Goal: Use online tool/utility: Utilize a website feature to perform a specific function

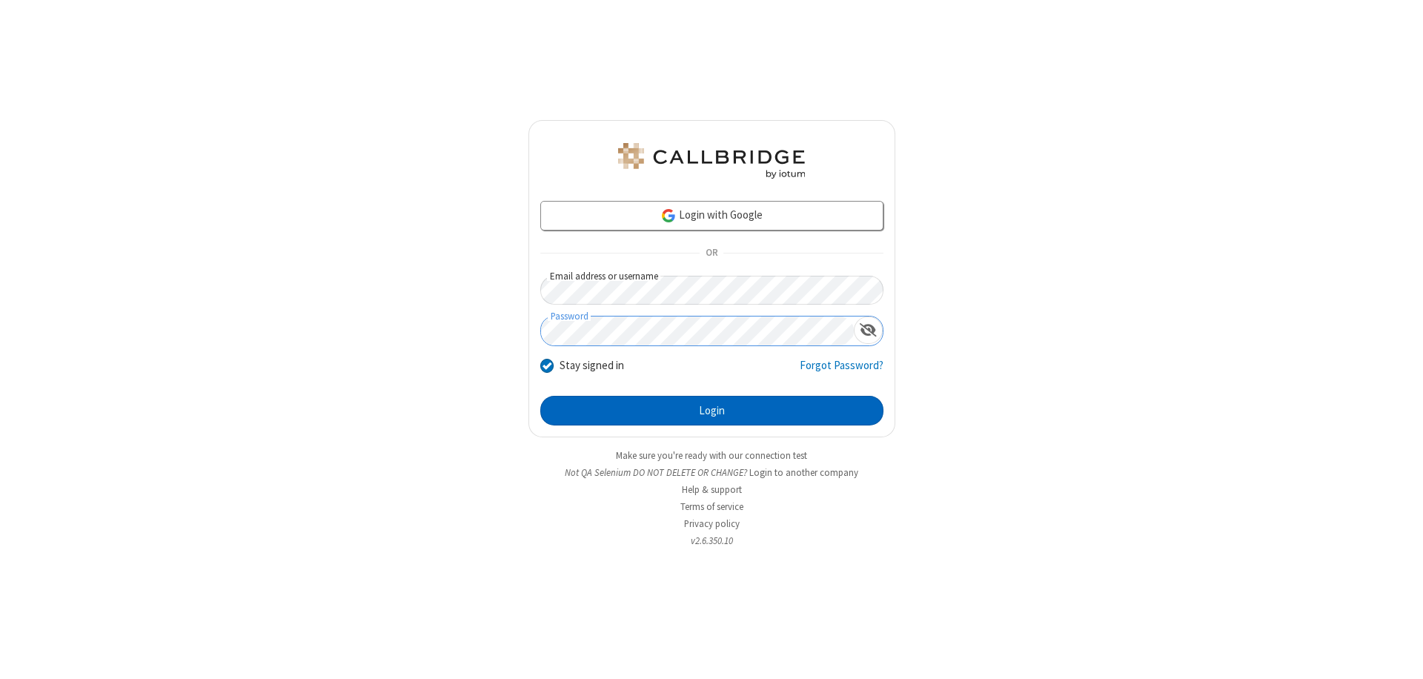
click at [711, 410] on button "Login" at bounding box center [711, 411] width 343 height 30
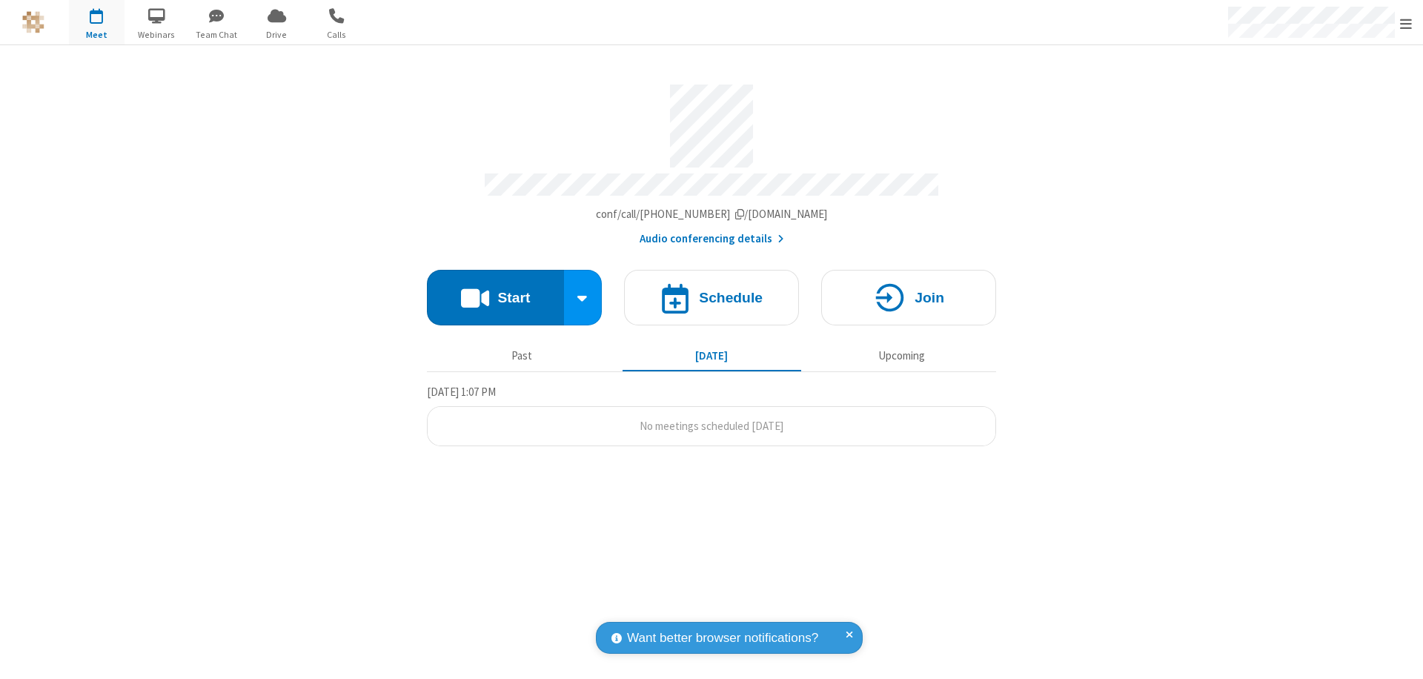
click at [495, 290] on button "Start" at bounding box center [495, 298] width 137 height 56
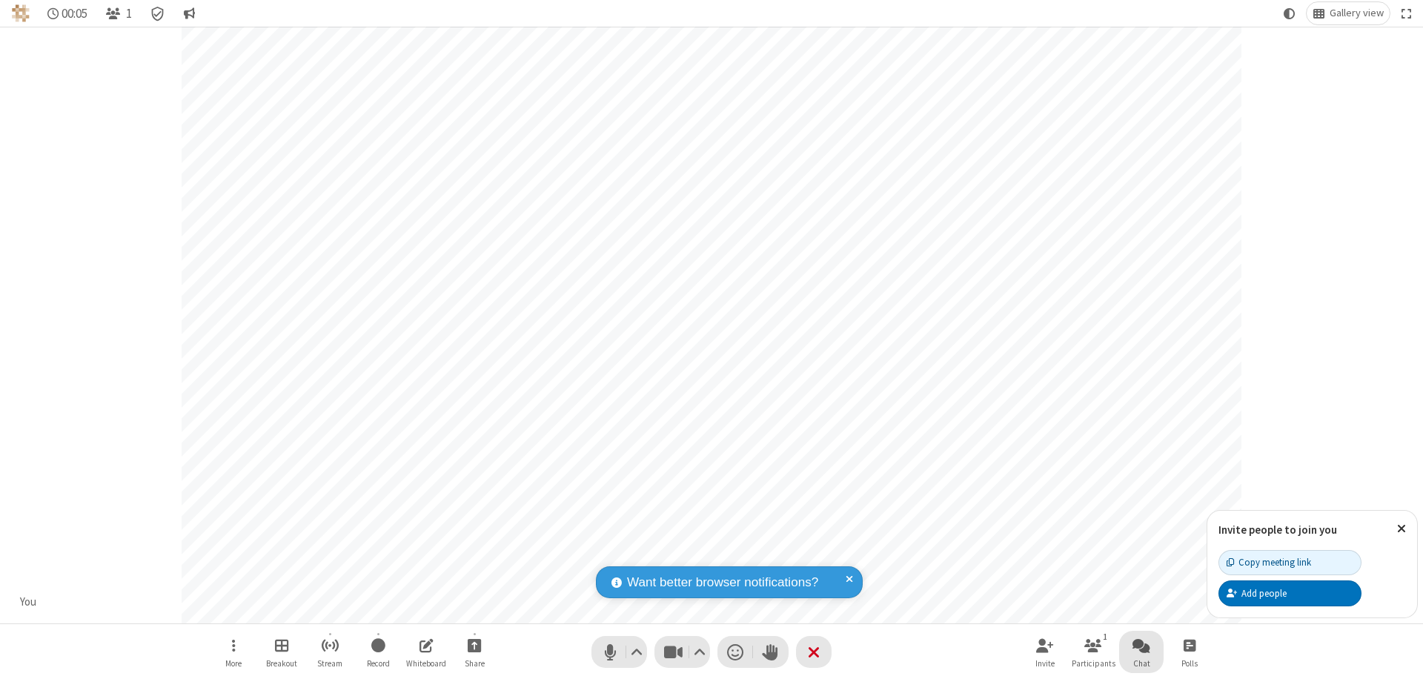
click at [1141, 645] on span "Open chat" at bounding box center [1141, 645] width 18 height 19
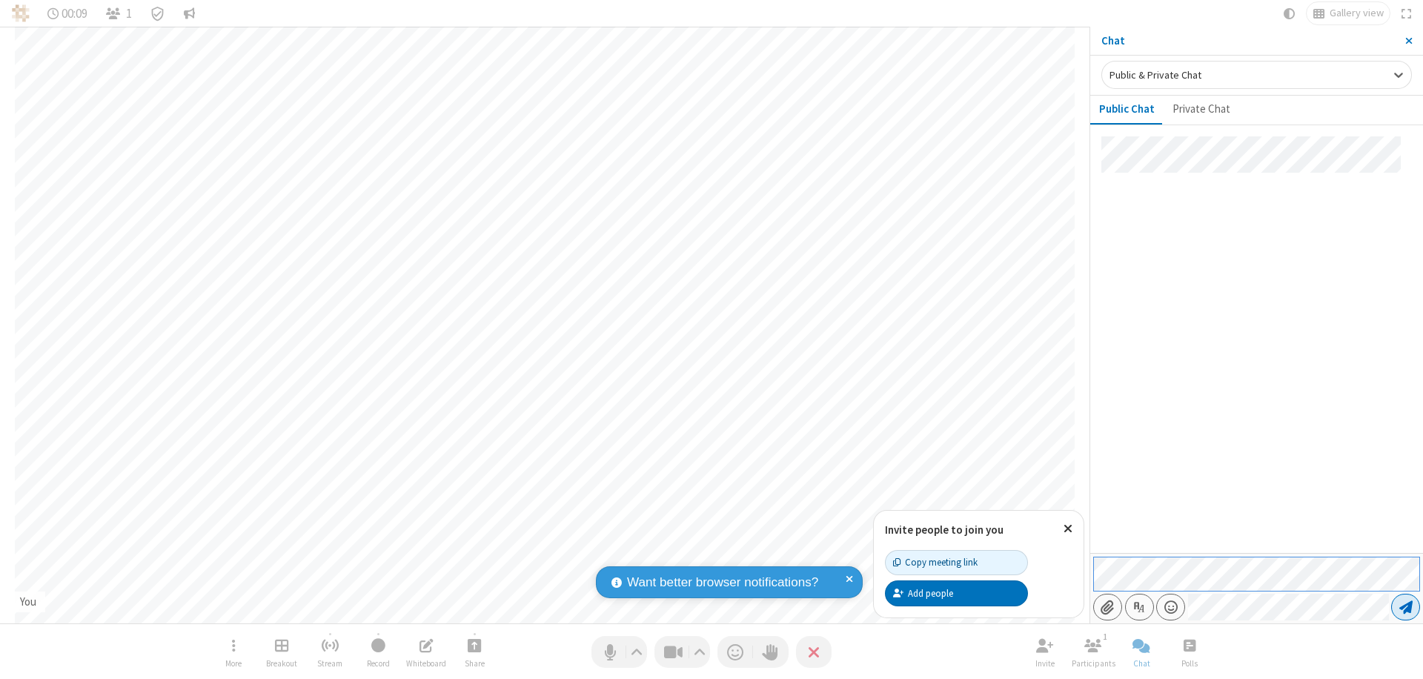
click at [1405, 607] on span "Send message" at bounding box center [1405, 606] width 13 height 15
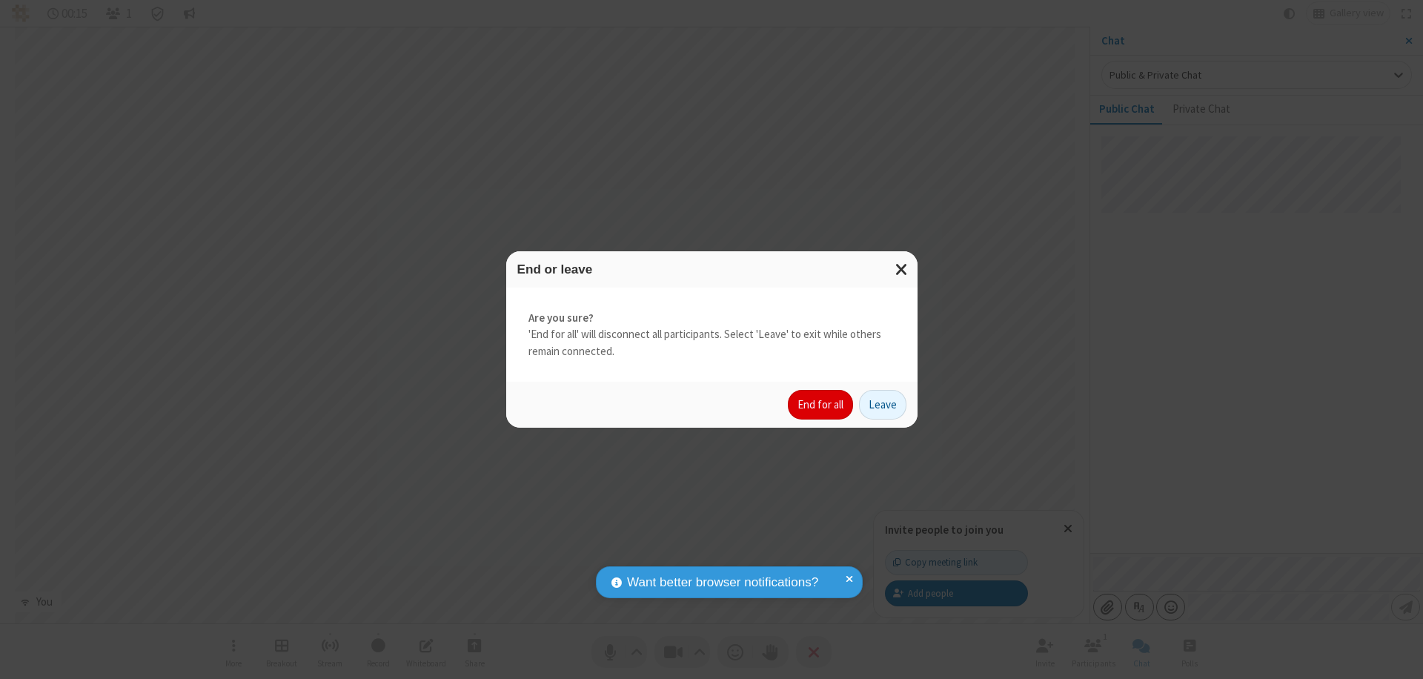
click at [821, 405] on button "End for all" at bounding box center [820, 405] width 65 height 30
